Goal: Task Accomplishment & Management: Use online tool/utility

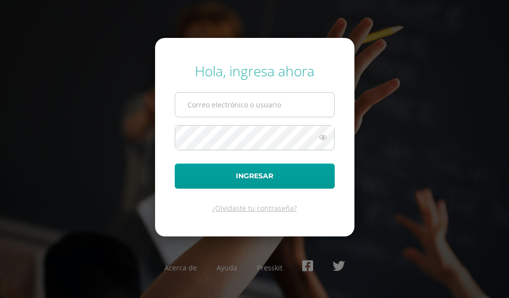
type input "274@laestrella.edu.gt"
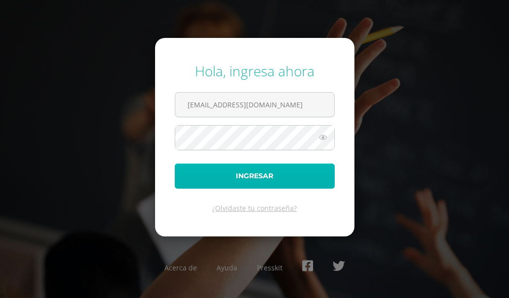
click at [231, 176] on button "Ingresar" at bounding box center [255, 175] width 160 height 25
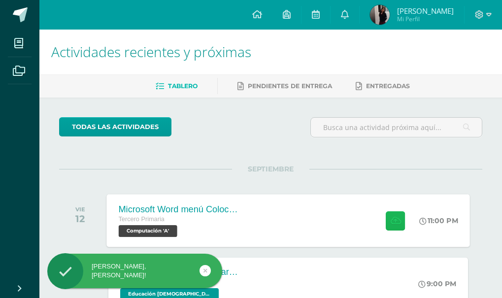
click at [390, 215] on button at bounding box center [395, 220] width 19 height 19
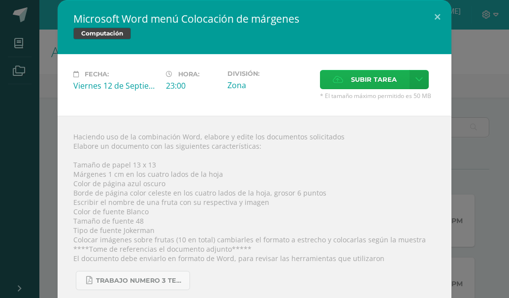
click at [341, 72] on label "Subir tarea" at bounding box center [365, 79] width 90 height 19
click at [0, 0] on input "Subir tarea" at bounding box center [0, 0] width 0 height 0
click at [435, 17] on button at bounding box center [437, 16] width 28 height 33
